Goal: Transaction & Acquisition: Purchase product/service

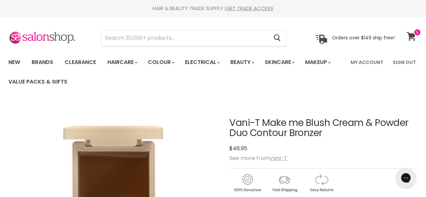
click at [413, 37] on icon at bounding box center [411, 36] width 9 height 9
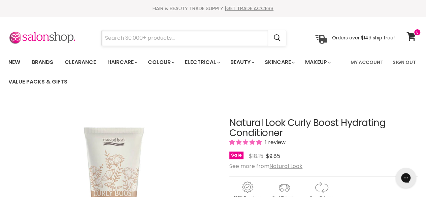
drag, startPoint x: 46, startPoint y: 37, endPoint x: 179, endPoint y: 39, distance: 132.7
click at [179, 39] on input "Search" at bounding box center [185, 37] width 166 height 15
paste input "Gift Pack"
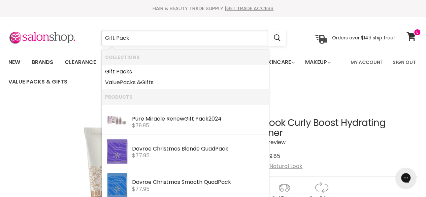
click at [107, 37] on input "Gift Pack" at bounding box center [185, 37] width 166 height 15
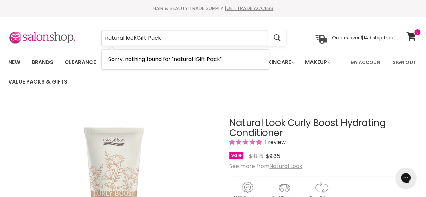
type input "natural look Gift Pack"
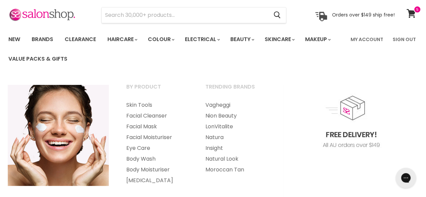
scroll to position [34, 0]
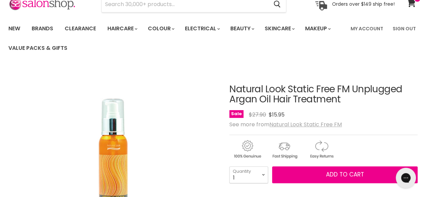
click at [314, 123] on u "Natural Look Static Free FM" at bounding box center [306, 125] width 72 height 8
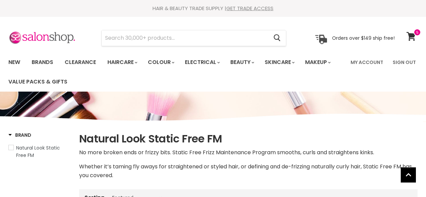
select select "manual"
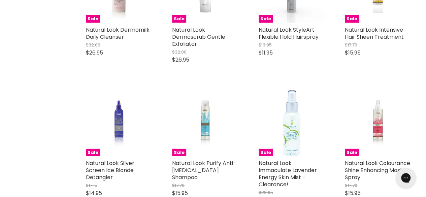
scroll to position [910, 0]
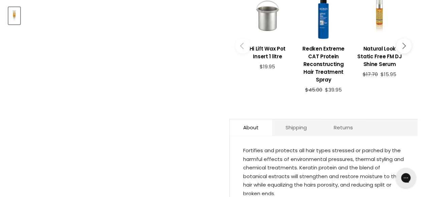
scroll to position [404, 0]
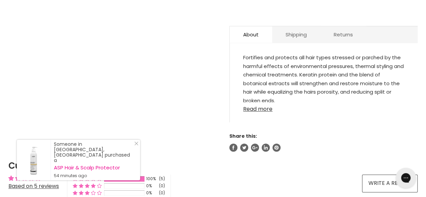
click at [266, 102] on link "Read more" at bounding box center [323, 107] width 161 height 10
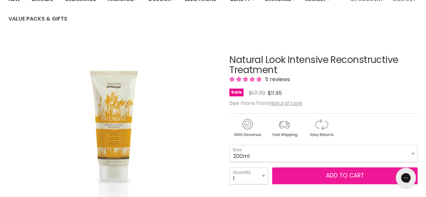
scroll to position [135, 0]
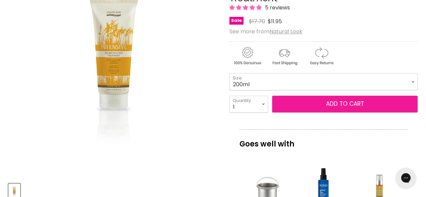
click at [327, 109] on button "Add to cart" at bounding box center [345, 104] width 146 height 17
click at [357, 106] on span "Add to cart" at bounding box center [345, 104] width 38 height 8
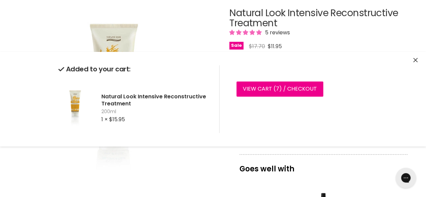
scroll to position [168, 0]
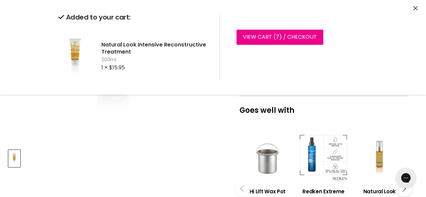
click at [329, 151] on div "Main content" at bounding box center [323, 157] width 49 height 49
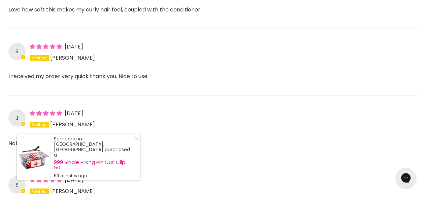
scroll to position [674, 0]
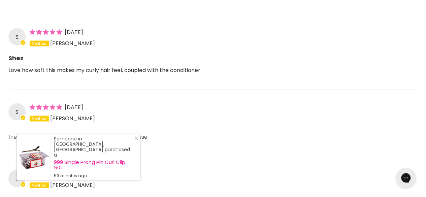
click at [135, 143] on link "Close Icon" at bounding box center [135, 139] width 7 height 7
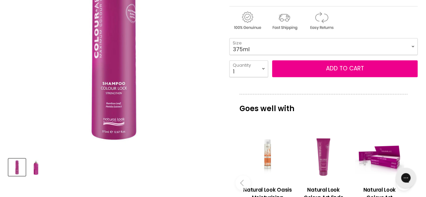
scroll to position [168, 0]
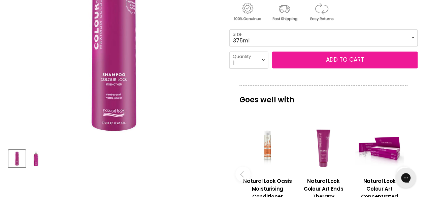
click at [357, 63] on button "Add to cart" at bounding box center [345, 60] width 146 height 17
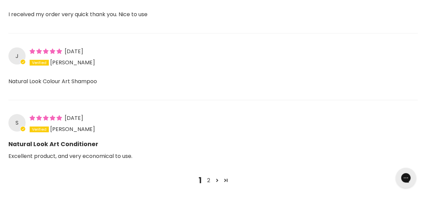
scroll to position [842, 0]
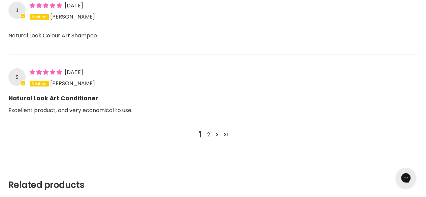
click at [210, 131] on link "2" at bounding box center [208, 135] width 8 height 8
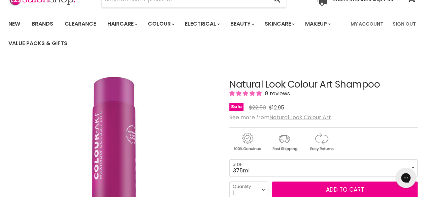
scroll to position [67, 0]
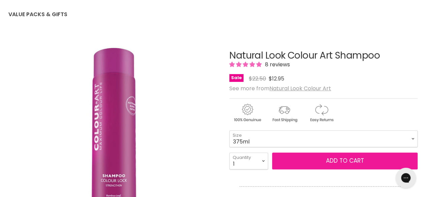
click at [336, 157] on span "Add to cart" at bounding box center [345, 161] width 38 height 8
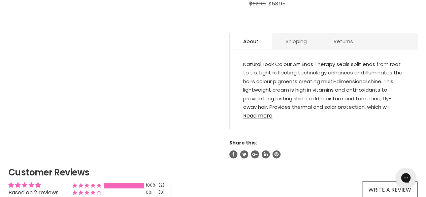
scroll to position [371, 0]
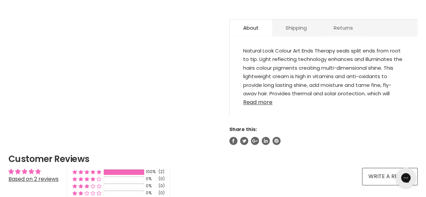
click at [264, 95] on link "Read more" at bounding box center [323, 100] width 161 height 10
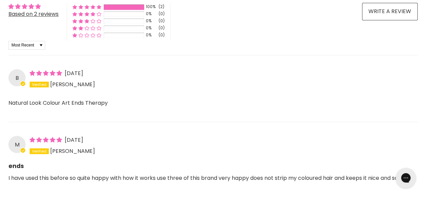
scroll to position [606, 0]
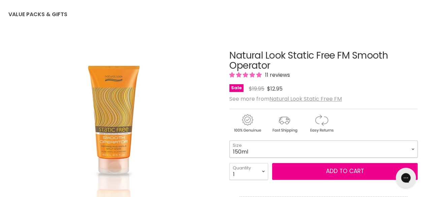
click at [306, 146] on select "150ml 500ml" at bounding box center [323, 148] width 188 height 17
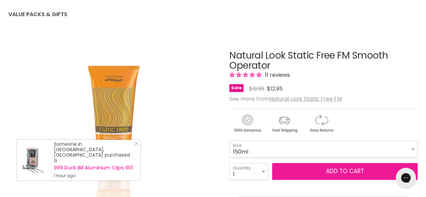
click at [326, 174] on button "Add to cart" at bounding box center [345, 171] width 146 height 17
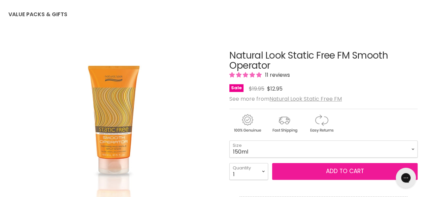
click at [329, 172] on span "Add to cart" at bounding box center [345, 171] width 38 height 8
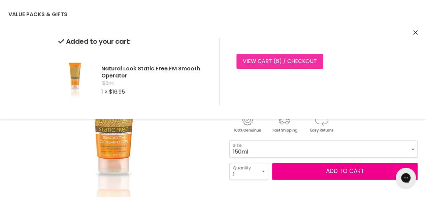
click at [273, 56] on link "View cart ( 6 ) / Checkout" at bounding box center [279, 61] width 87 height 15
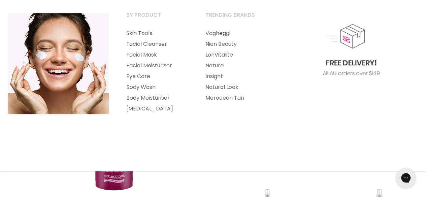
scroll to position [101, 0]
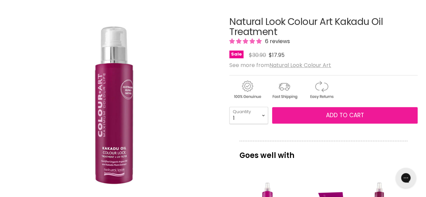
click at [342, 115] on span "Add to cart" at bounding box center [345, 115] width 38 height 8
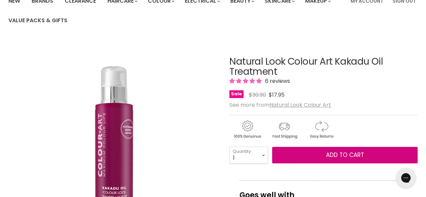
scroll to position [135, 0]
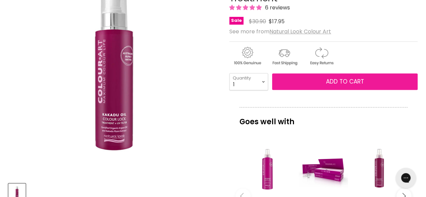
click at [348, 75] on button "Add to cart" at bounding box center [345, 81] width 146 height 17
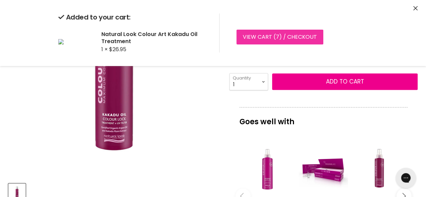
click at [299, 38] on link "View cart ( 7 ) / Checkout" at bounding box center [279, 37] width 87 height 15
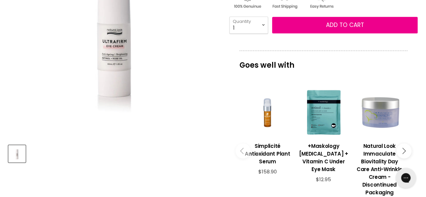
scroll to position [101, 0]
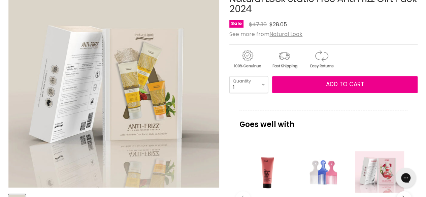
scroll to position [135, 0]
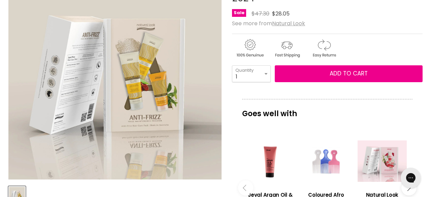
click at [84, 66] on img "Natural Look Static Free Anti Frizz Gift Pack 2024 image. Click or Scroll to Zo…" at bounding box center [114, 72] width 213 height 213
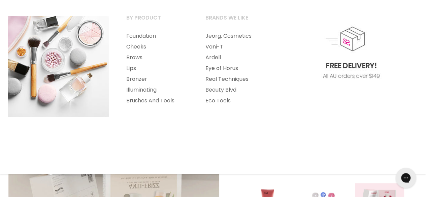
scroll to position [101, 0]
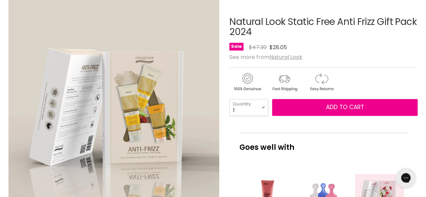
drag, startPoint x: 378, startPoint y: 16, endPoint x: 416, endPoint y: 21, distance: 37.7
click at [416, 21] on h1 "Natural Look Static Free Anti Frizz Gift Pack 2024" at bounding box center [323, 27] width 188 height 21
copy h1 "Gift Pack"
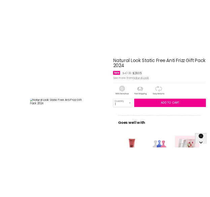
scroll to position [88, 0]
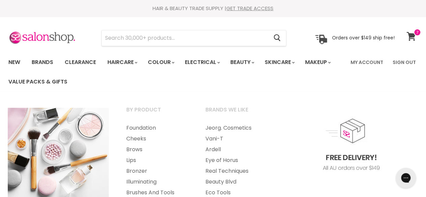
click at [417, 30] on span at bounding box center [417, 32] width 7 height 7
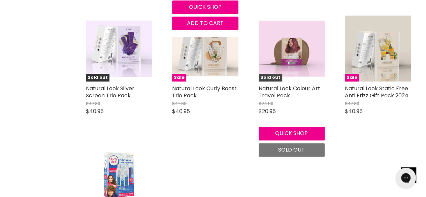
scroll to position [404, 0]
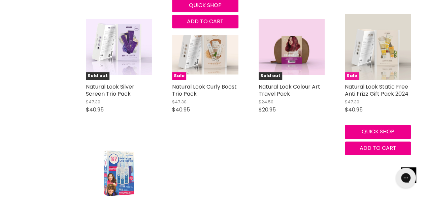
click at [378, 50] on img "Main content" at bounding box center [378, 47] width 66 height 66
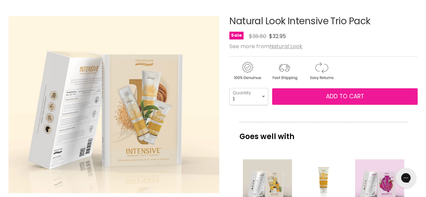
scroll to position [67, 0]
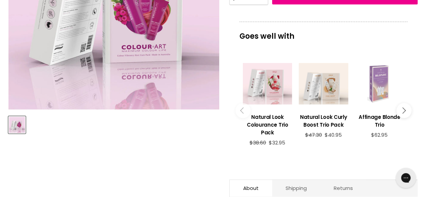
scroll to position [337, 0]
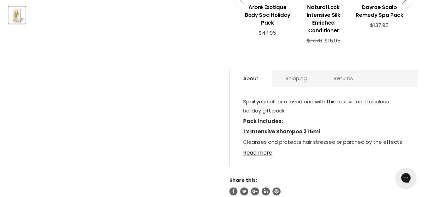
scroll to position [337, 0]
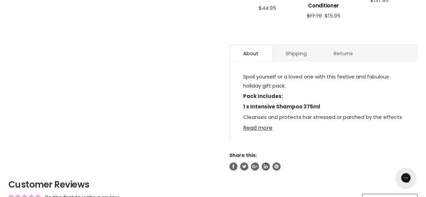
click at [266, 126] on link "Read more" at bounding box center [323, 126] width 161 height 10
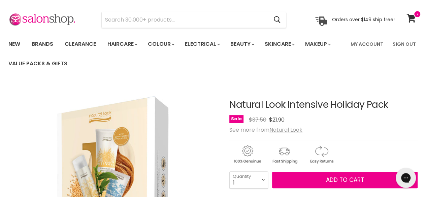
scroll to position [34, 0]
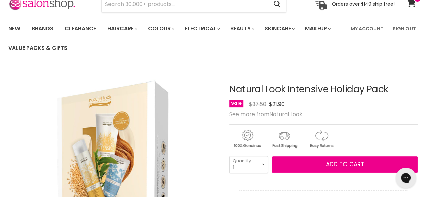
drag, startPoint x: 229, startPoint y: 88, endPoint x: 326, endPoint y: 94, distance: 96.9
click at [326, 94] on h1 "Natural Look Intensive Holiday Pack" at bounding box center [323, 89] width 188 height 10
copy h1 "Natural Look Intensive"
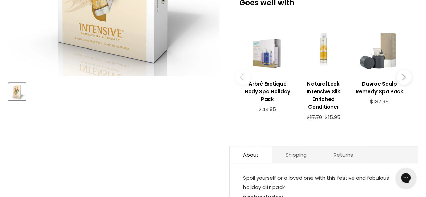
scroll to position [236, 0]
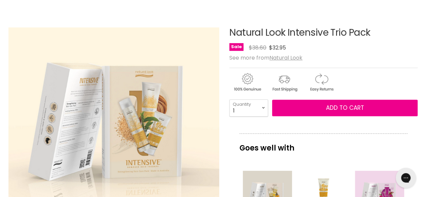
scroll to position [101, 0]
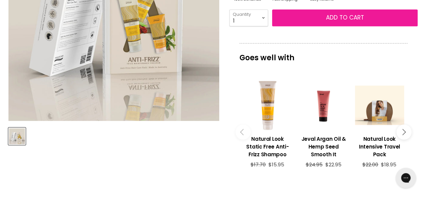
scroll to position [168, 0]
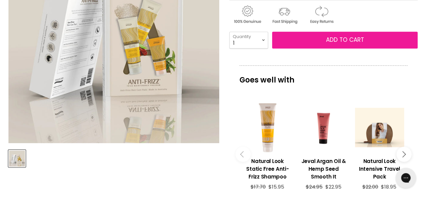
click at [325, 39] on button "Add to cart" at bounding box center [345, 40] width 146 height 17
click at [341, 38] on span "Add to cart" at bounding box center [345, 40] width 38 height 8
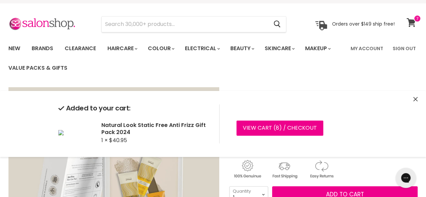
scroll to position [0, 0]
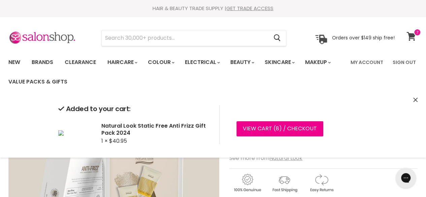
click at [408, 40] on icon at bounding box center [411, 36] width 9 height 9
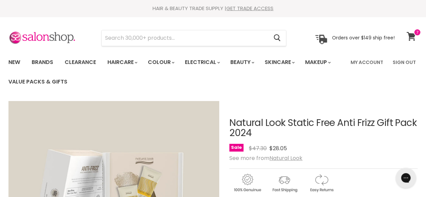
scroll to position [109, 0]
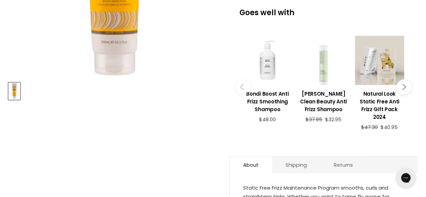
scroll to position [371, 0]
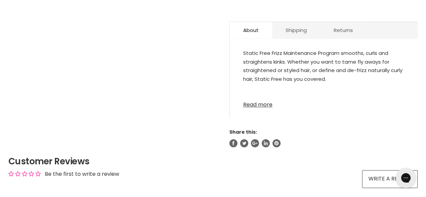
click at [261, 101] on link "Read more" at bounding box center [323, 103] width 161 height 10
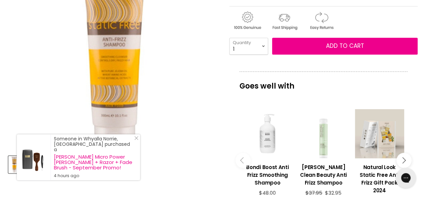
scroll to position [135, 0]
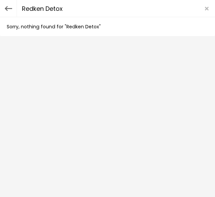
drag, startPoint x: 70, startPoint y: 7, endPoint x: 47, endPoint y: 12, distance: 23.1
click at [47, 12] on input "Redken Detox" at bounding box center [107, 8] width 181 height 17
type input "Redken"
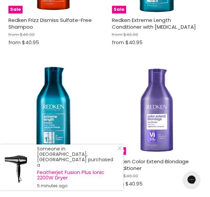
scroll to position [1348, 0]
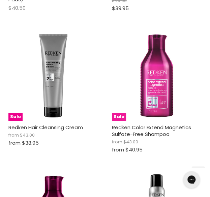
scroll to position [3032, 0]
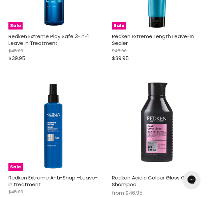
scroll to position [4817, 0]
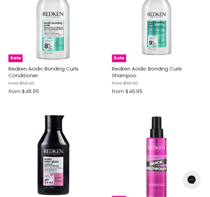
scroll to position [5896, 0]
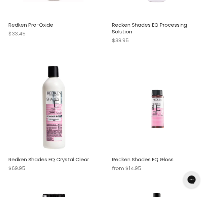
scroll to position [6771, 0]
